Goal: Information Seeking & Learning: Learn about a topic

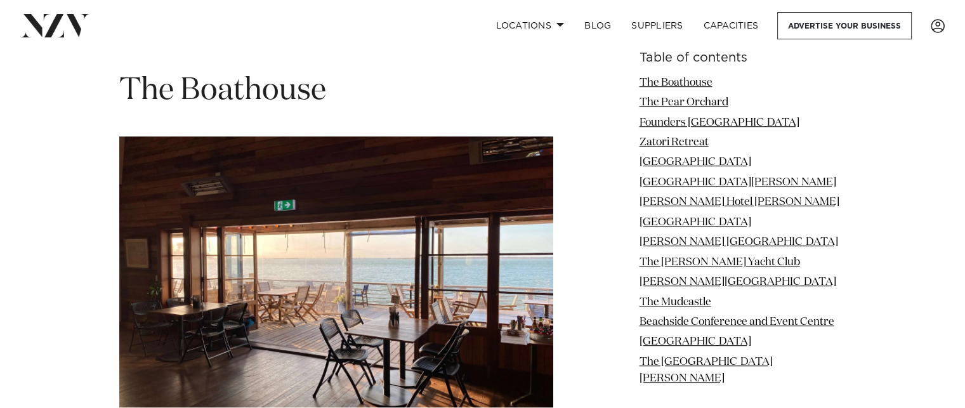
scroll to position [761, 0]
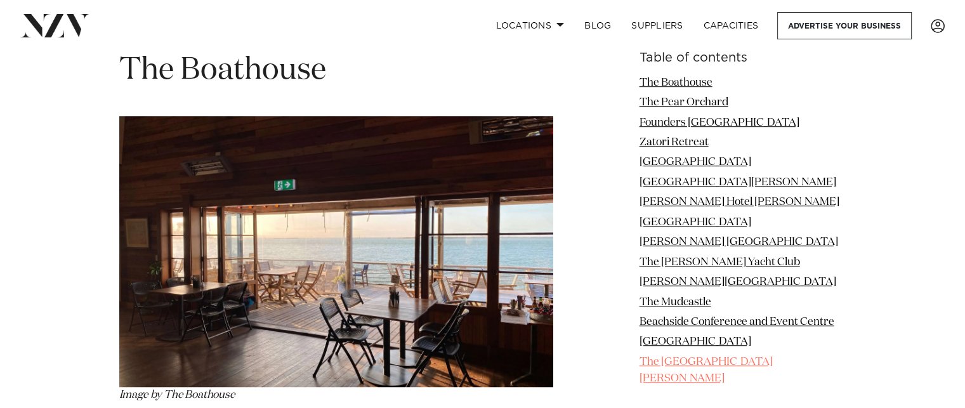
click at [680, 380] on link "The [GEOGRAPHIC_DATA][PERSON_NAME]" at bounding box center [705, 369] width 133 height 27
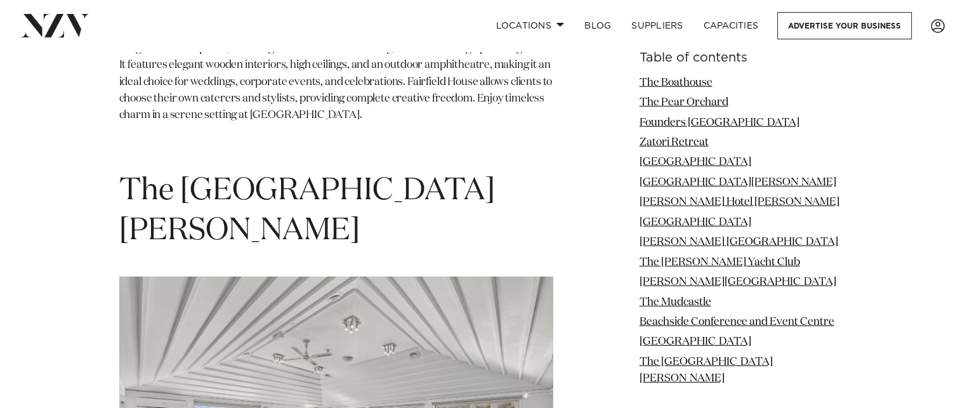
scroll to position [8717, 0]
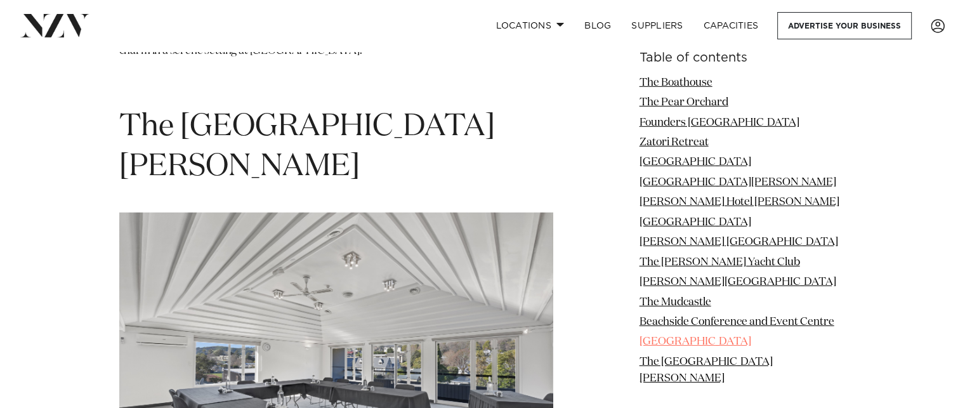
click at [676, 337] on link "[GEOGRAPHIC_DATA]" at bounding box center [695, 342] width 112 height 11
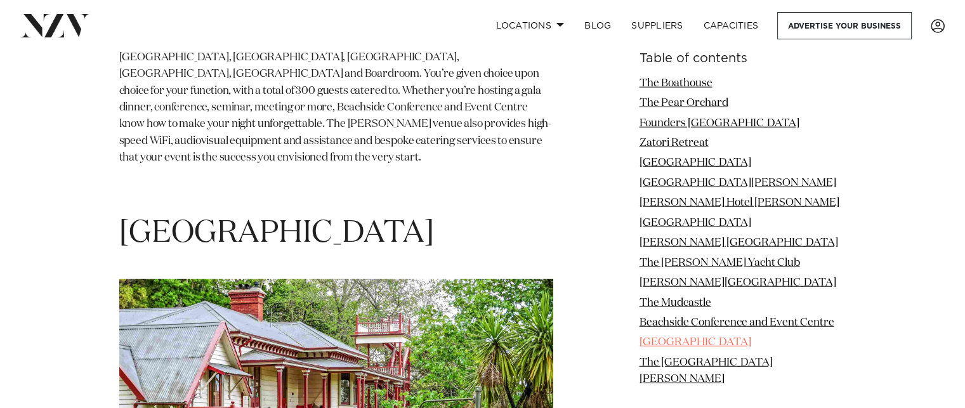
scroll to position [7912, 0]
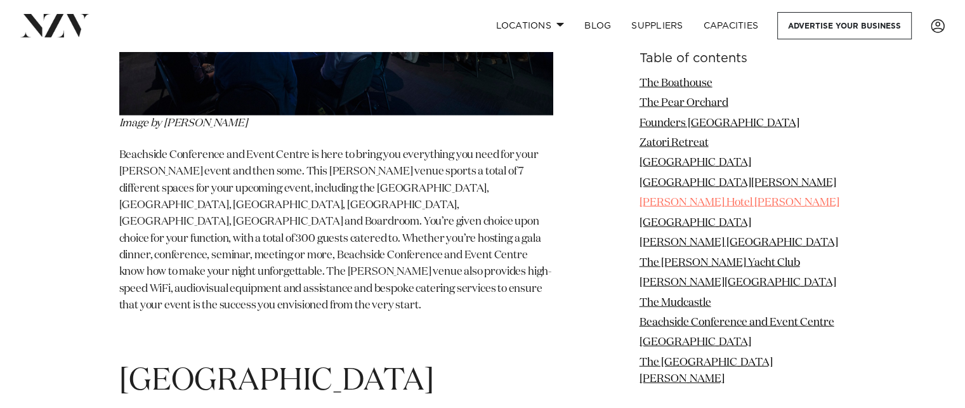
click at [666, 202] on link "[PERSON_NAME] Hotel [PERSON_NAME]" at bounding box center [739, 202] width 200 height 11
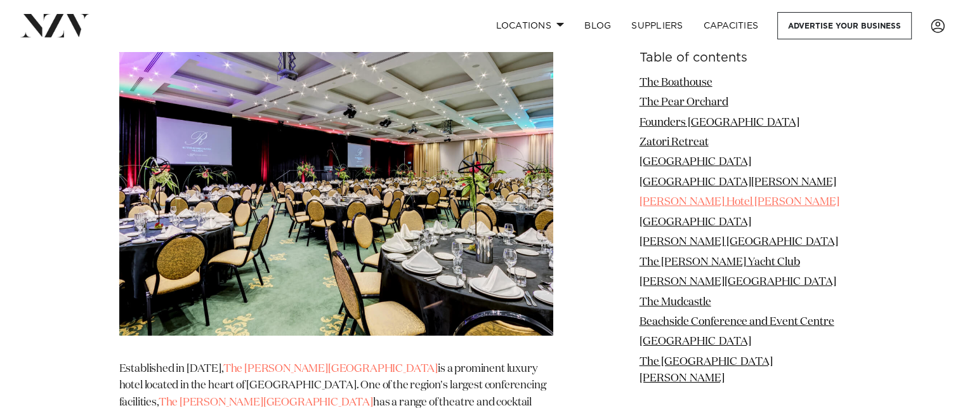
scroll to position [4116, 0]
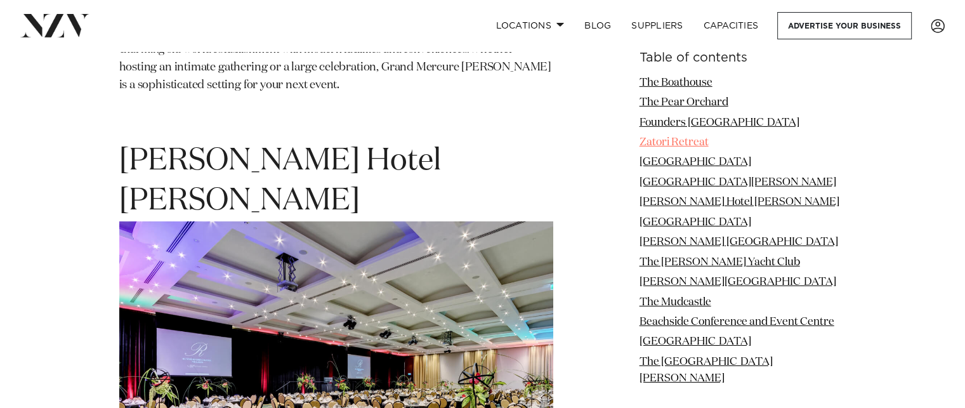
click at [658, 144] on link "Zatori Retreat" at bounding box center [673, 142] width 69 height 11
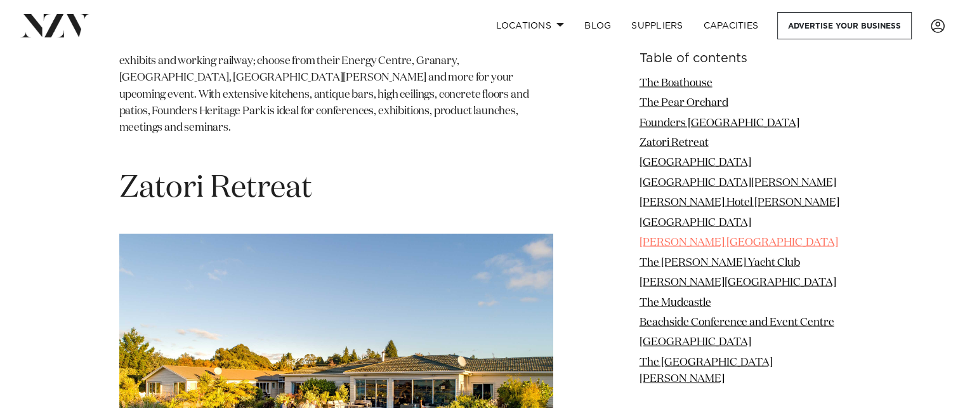
scroll to position [2379, 0]
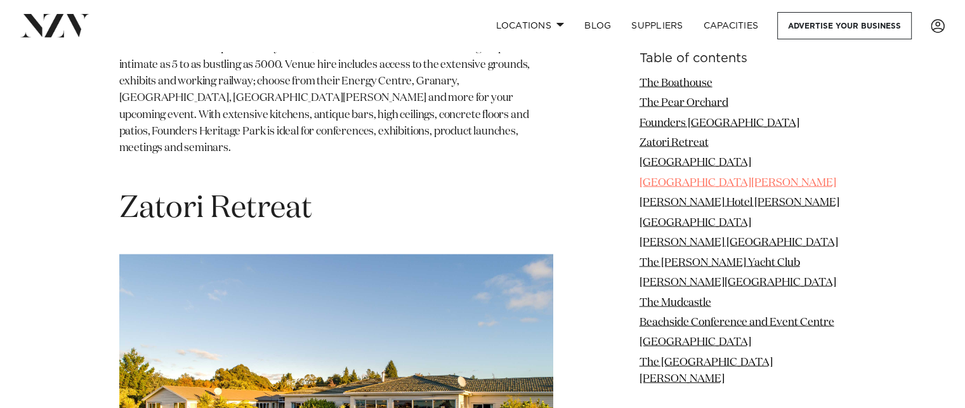
click at [677, 184] on link "[GEOGRAPHIC_DATA][PERSON_NAME]" at bounding box center [737, 182] width 197 height 11
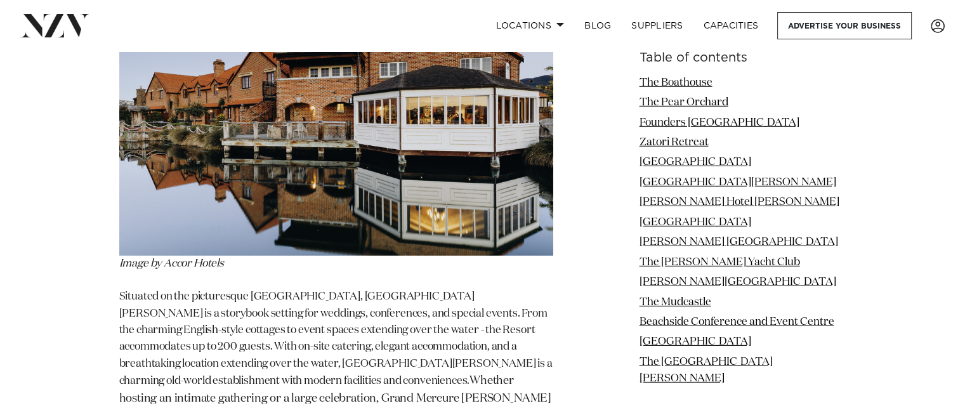
scroll to position [3786, 0]
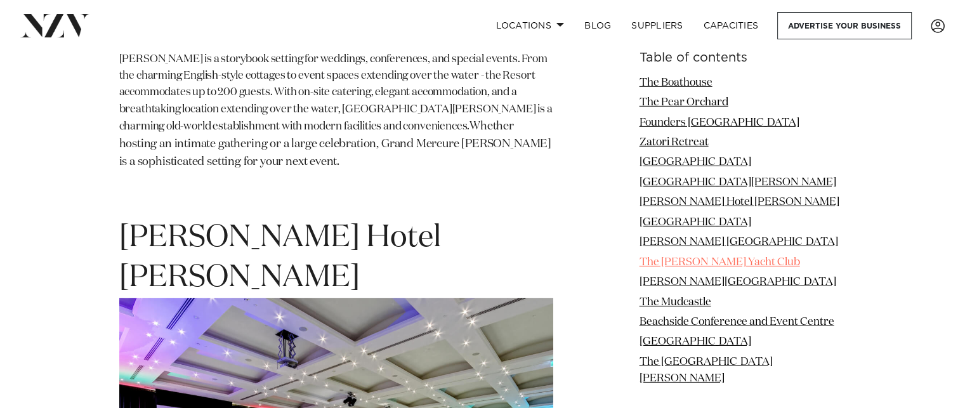
click at [738, 268] on link "The [PERSON_NAME] Yacht Club" at bounding box center [719, 262] width 160 height 11
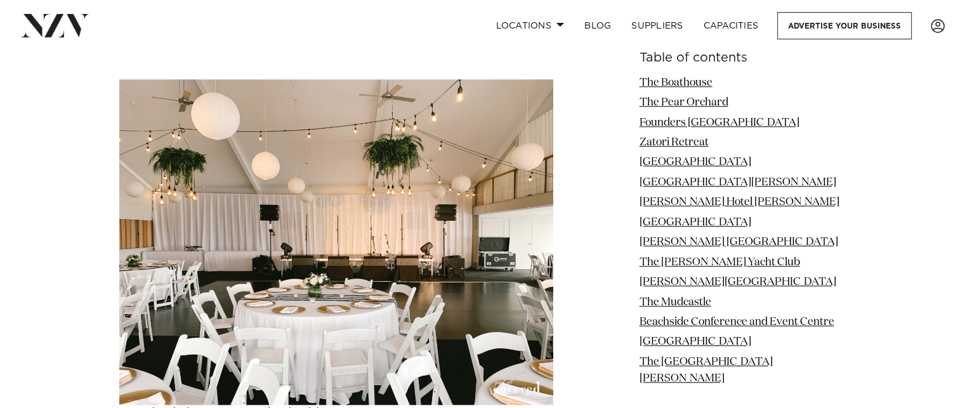
scroll to position [5915, 0]
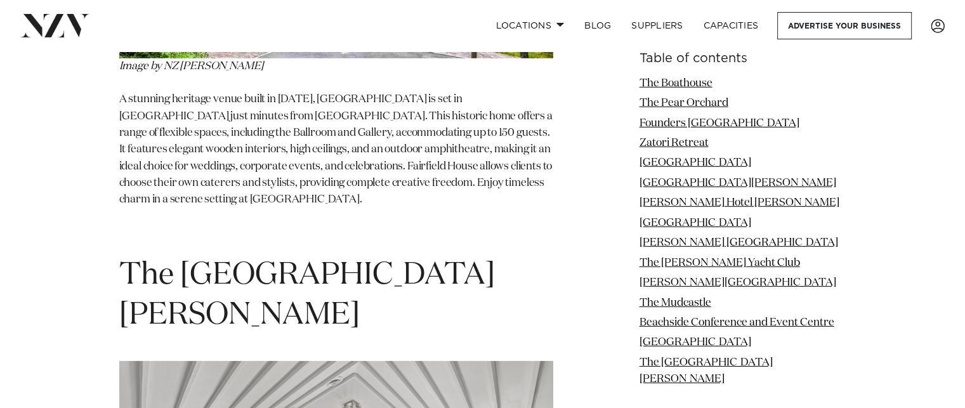
scroll to position [8717, 0]
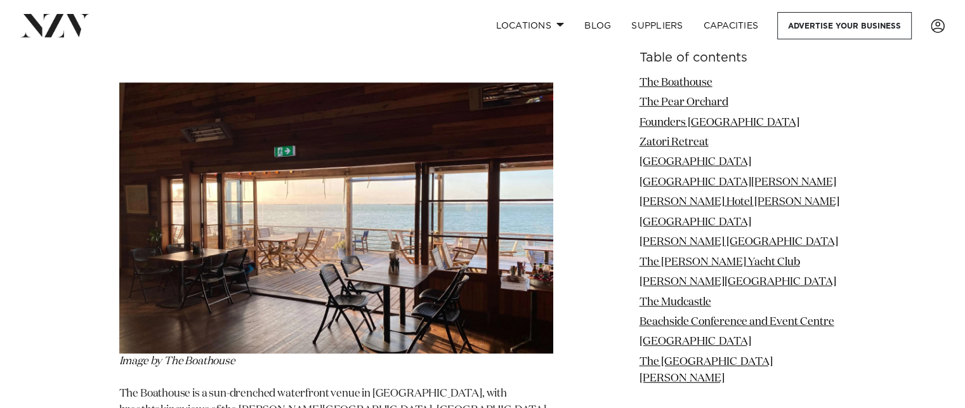
scroll to position [761, 0]
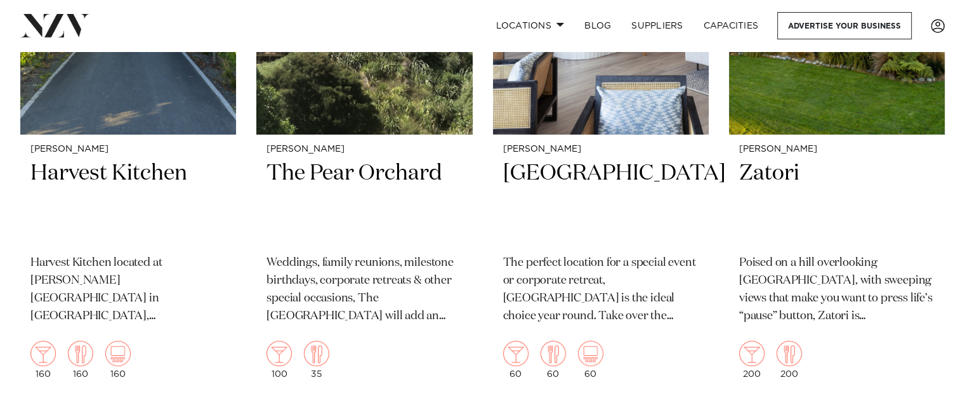
scroll to position [380, 0]
